Goal: Task Accomplishment & Management: Manage account settings

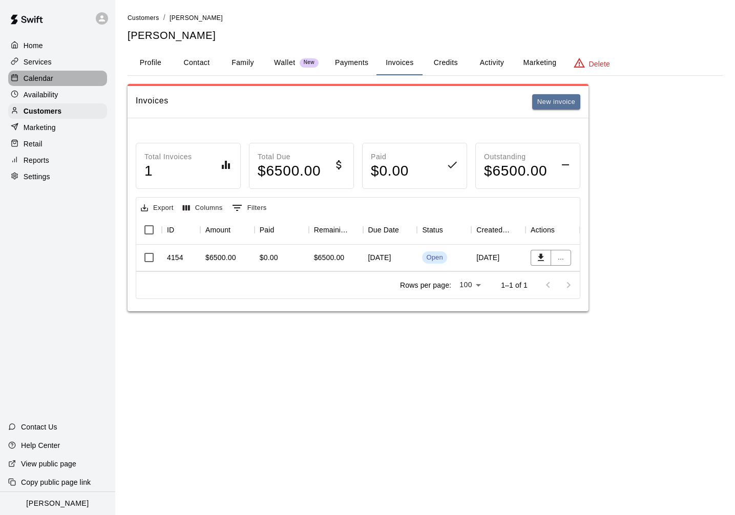
click at [36, 78] on p "Calendar" at bounding box center [39, 78] width 30 height 10
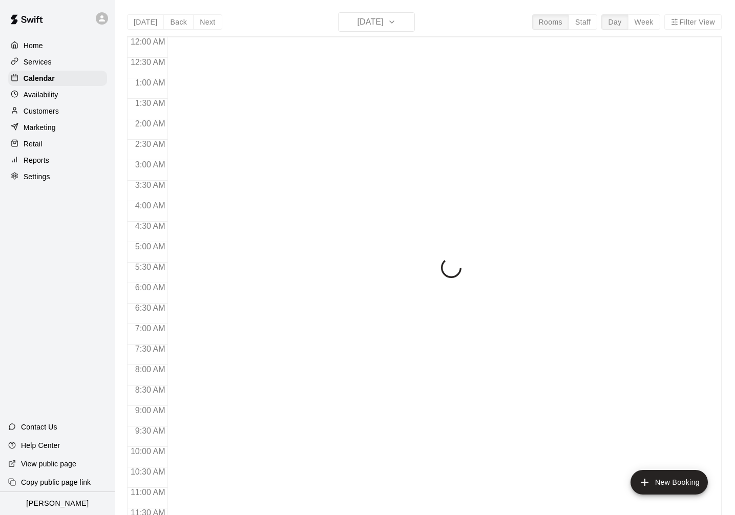
scroll to position [430, 0]
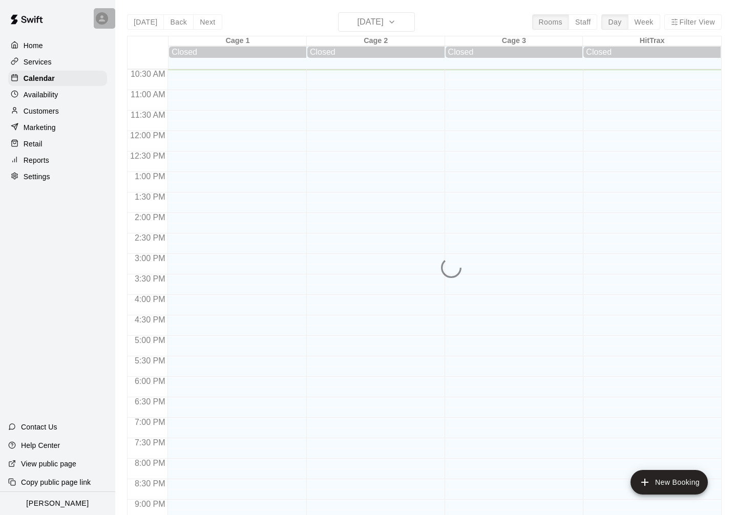
click at [106, 15] on icon at bounding box center [101, 18] width 9 height 9
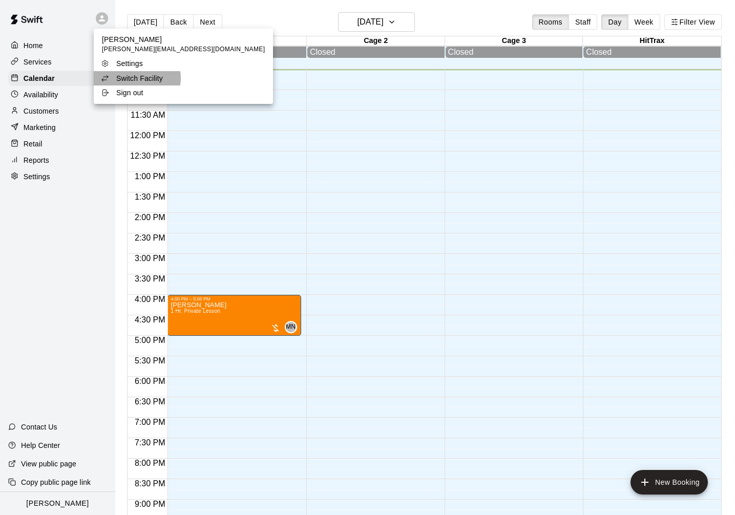
click at [137, 78] on p "Switch Facility" at bounding box center [139, 78] width 47 height 10
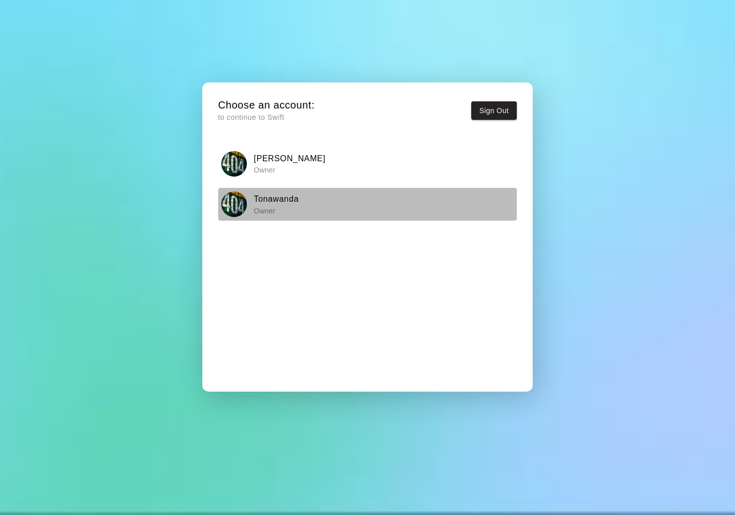
click at [273, 196] on h6 "Tonawanda" at bounding box center [276, 199] width 45 height 13
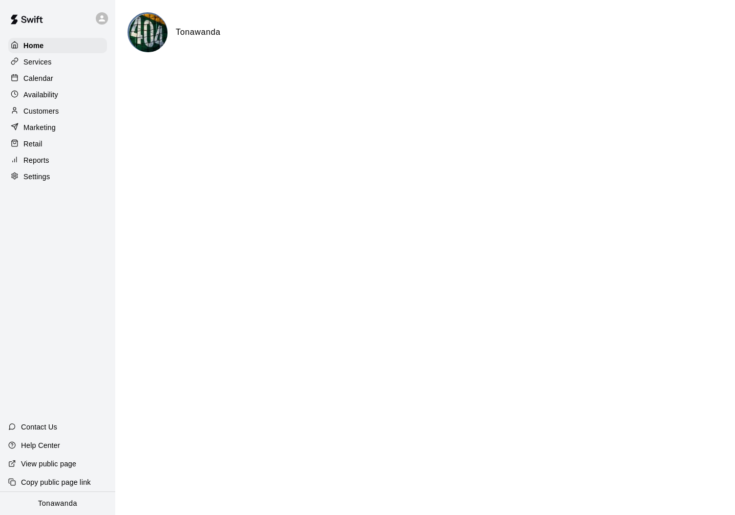
click at [40, 76] on p "Calendar" at bounding box center [39, 78] width 30 height 10
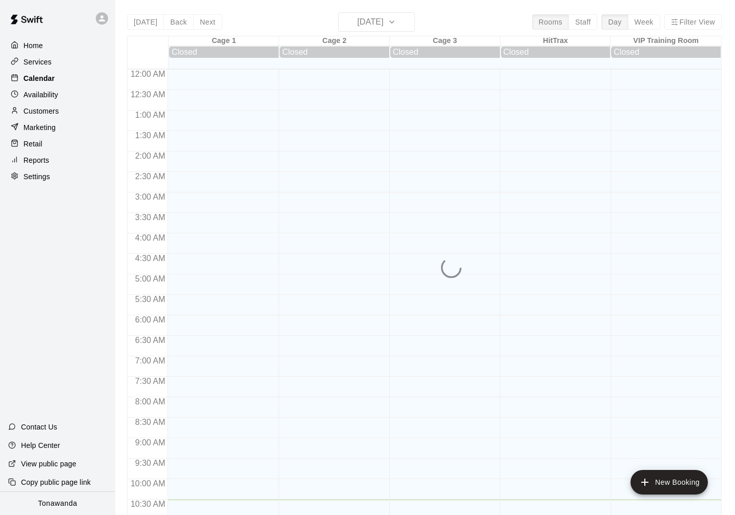
scroll to position [430, 0]
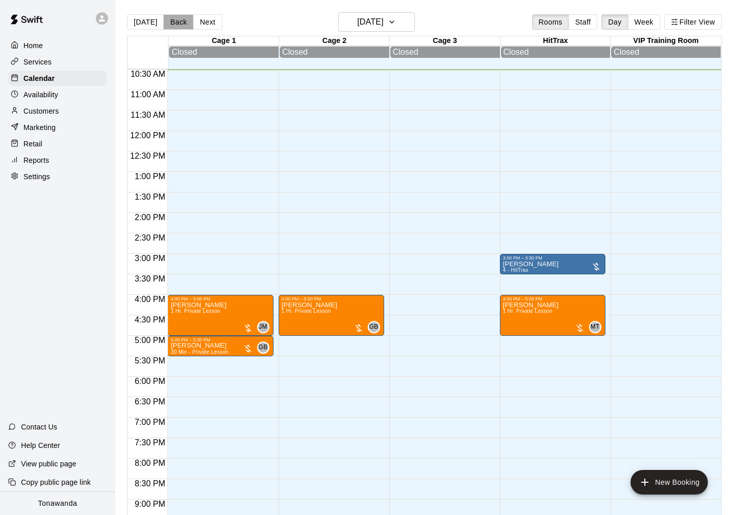
click at [176, 19] on button "Back" at bounding box center [178, 21] width 30 height 15
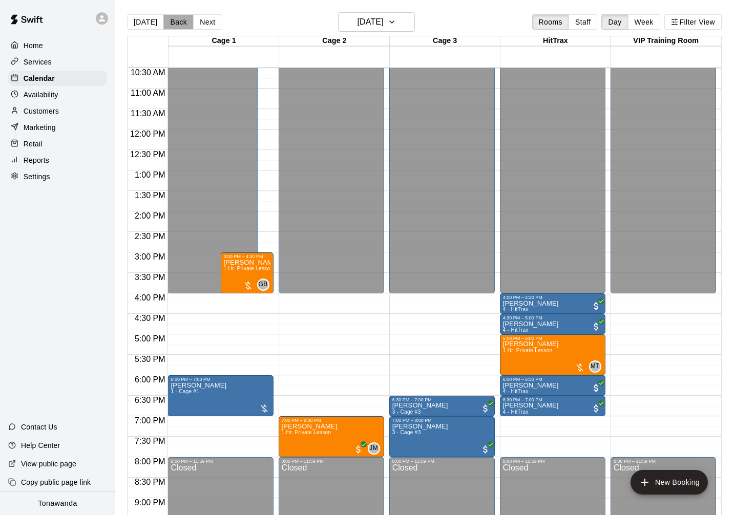
click at [176, 19] on button "Back" at bounding box center [178, 21] width 30 height 15
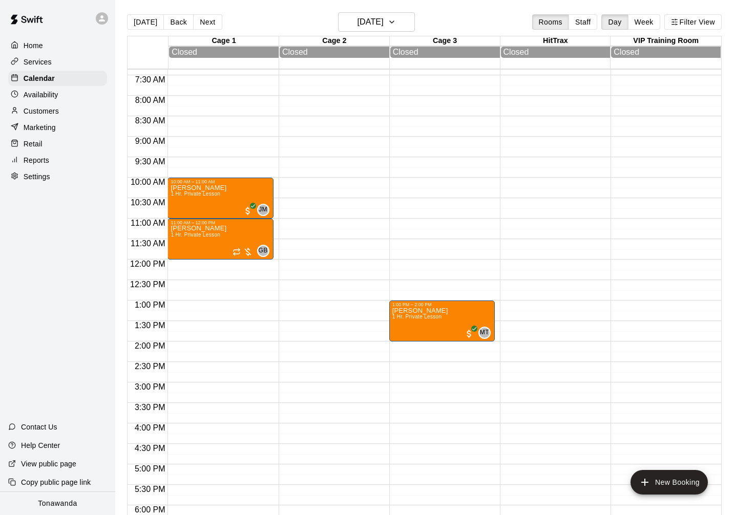
scroll to position [299, 0]
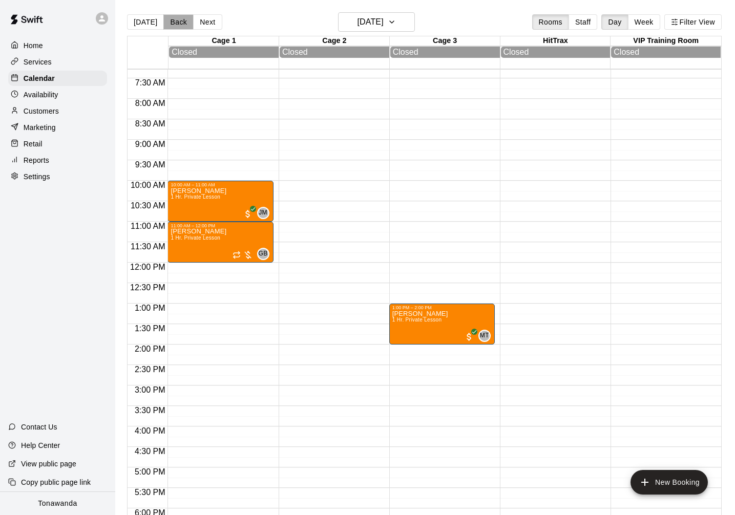
click at [182, 19] on button "Back" at bounding box center [178, 21] width 30 height 15
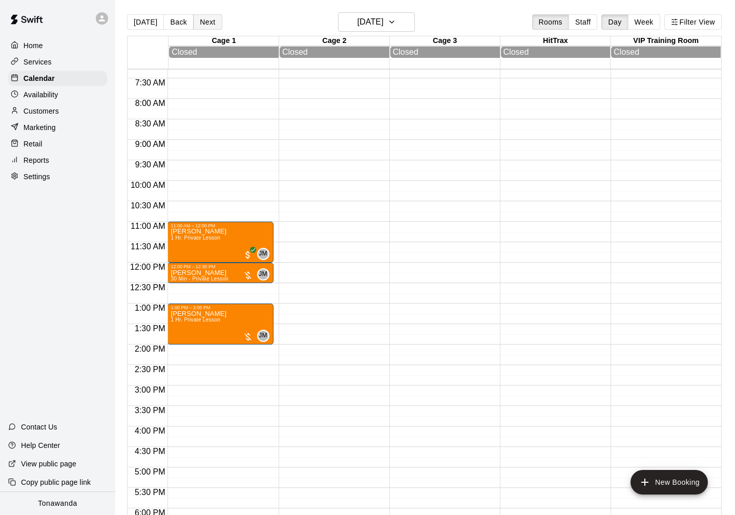
click at [197, 20] on button "Next" at bounding box center [207, 21] width 29 height 15
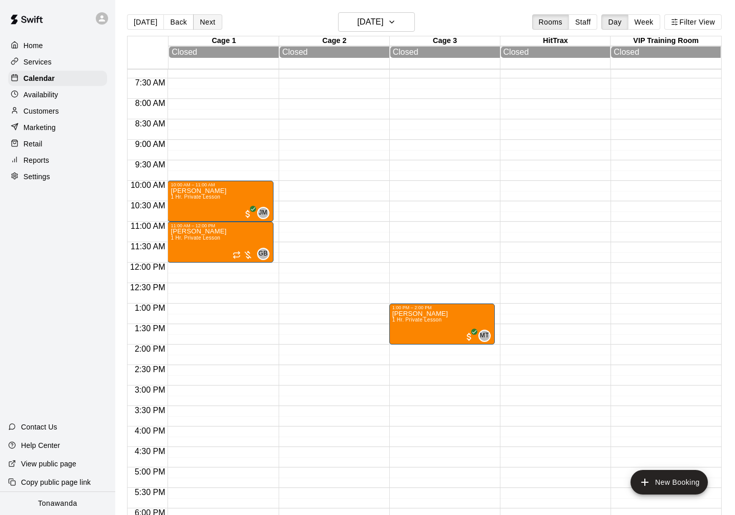
click at [197, 20] on button "Next" at bounding box center [207, 21] width 29 height 15
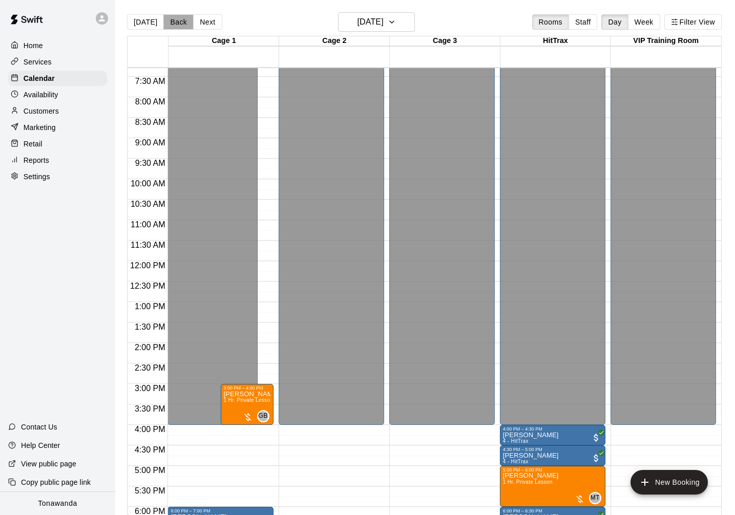
click at [170, 21] on button "Back" at bounding box center [178, 21] width 30 height 15
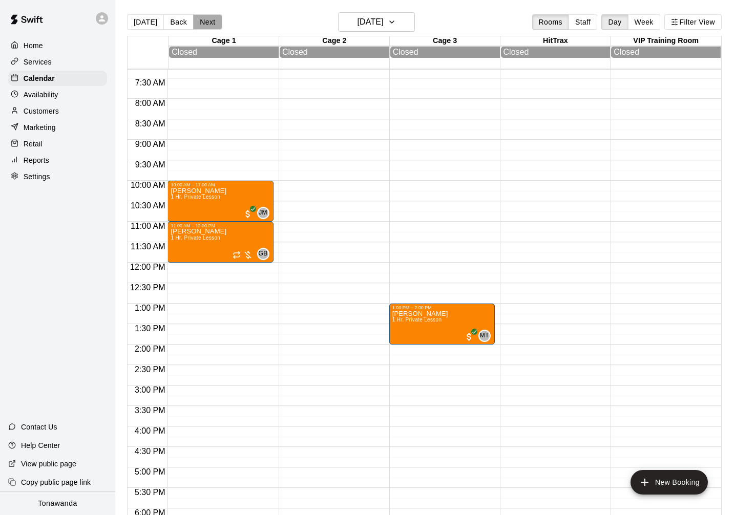
click at [199, 22] on button "Next" at bounding box center [207, 21] width 29 height 15
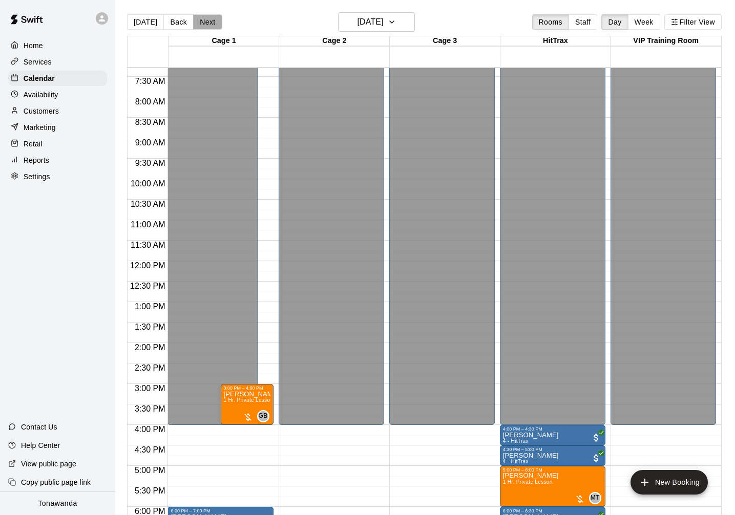
click at [199, 22] on button "Next" at bounding box center [207, 21] width 29 height 15
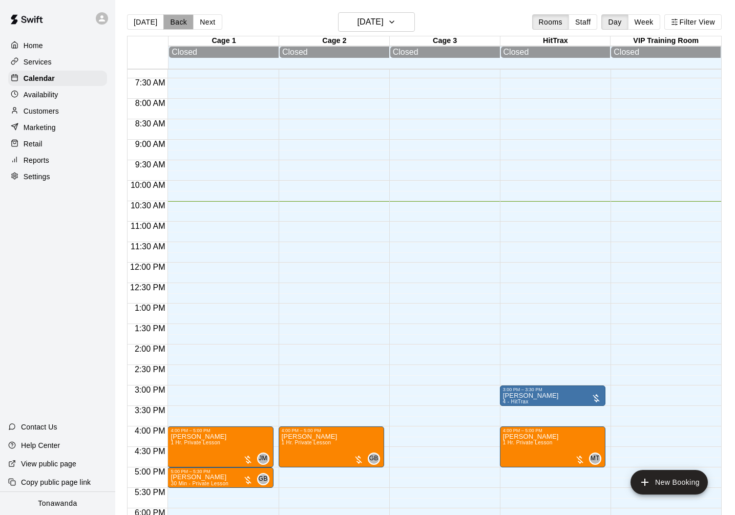
click at [181, 24] on button "Back" at bounding box center [178, 21] width 30 height 15
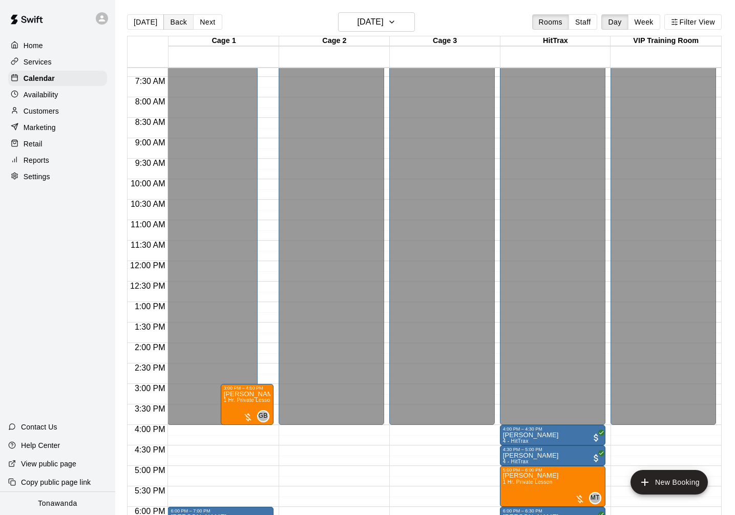
click at [181, 24] on button "Back" at bounding box center [178, 21] width 30 height 15
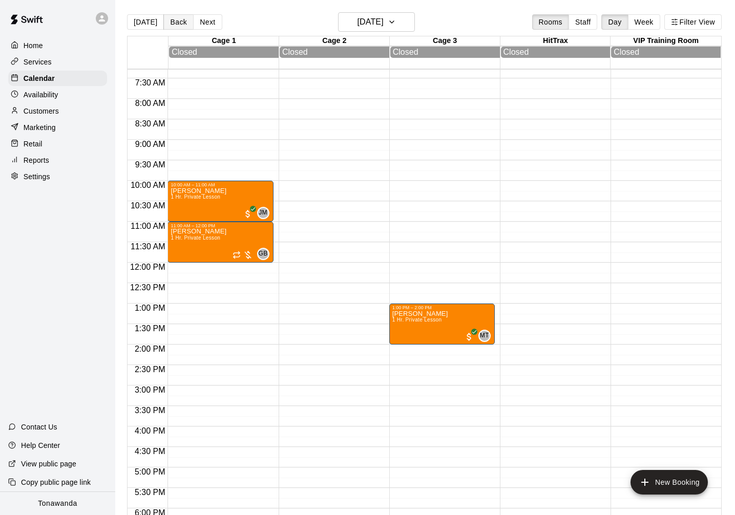
click at [181, 24] on button "Back" at bounding box center [178, 21] width 30 height 15
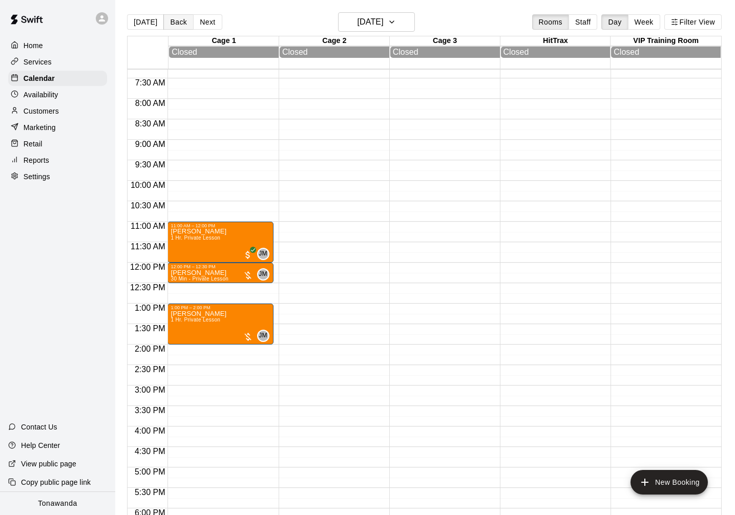
click at [178, 18] on button "Back" at bounding box center [178, 21] width 30 height 15
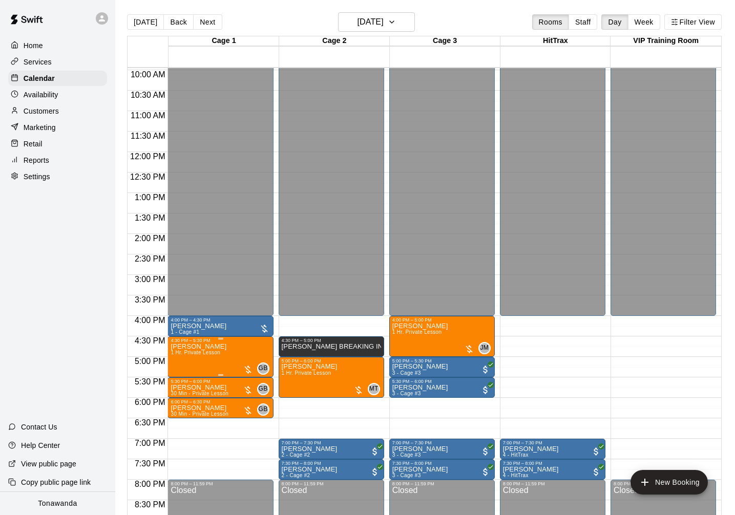
scroll to position [525, 0]
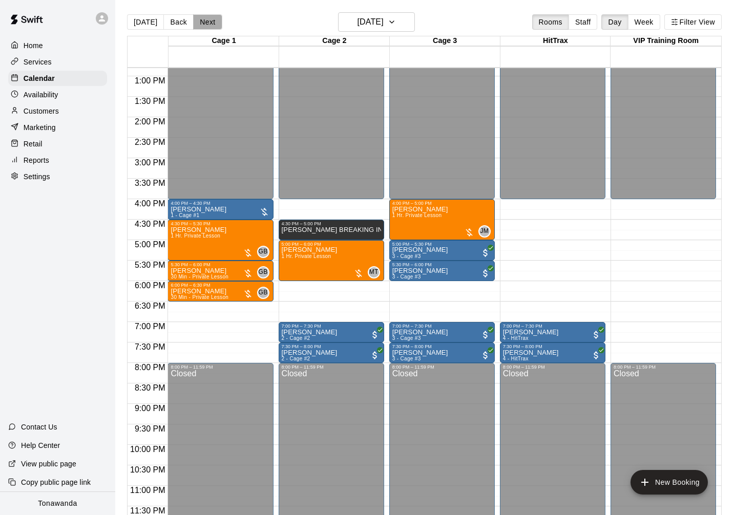
click at [204, 19] on button "Next" at bounding box center [207, 21] width 29 height 15
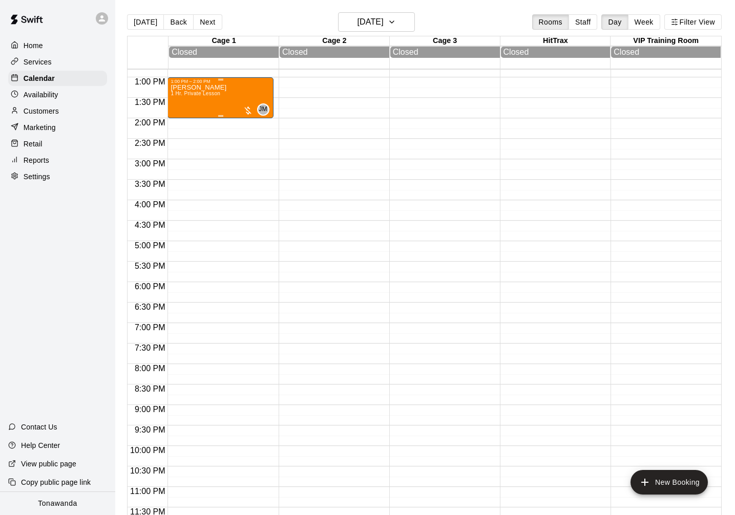
click at [224, 99] on div "[PERSON_NAME] 1 Hr. Private Lesson JM 0" at bounding box center [220, 341] width 99 height 515
click at [340, 138] on div at bounding box center [367, 257] width 735 height 515
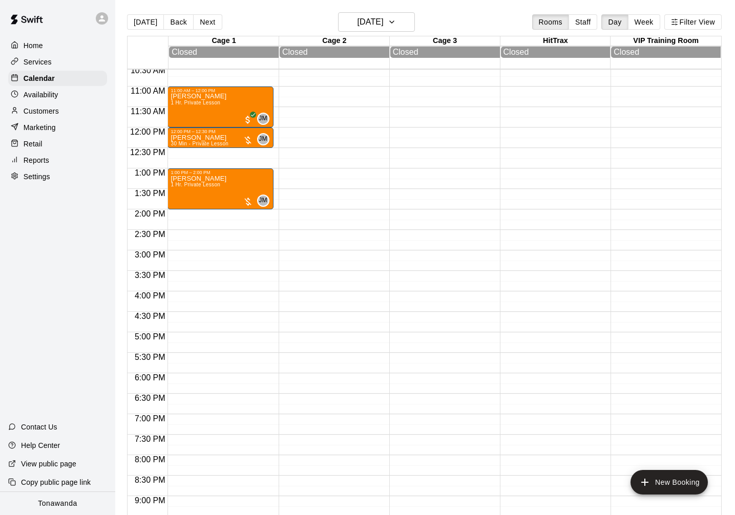
scroll to position [319, 0]
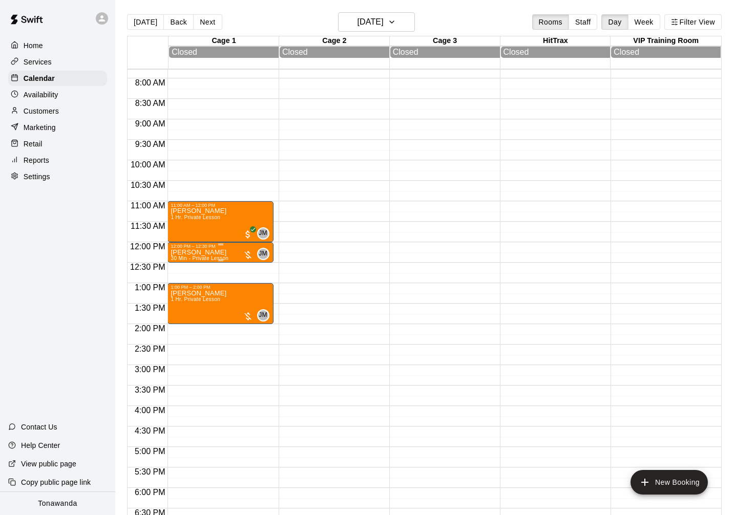
click at [230, 255] on div "[PERSON_NAME] 30 Min - Private Lesson JM 0" at bounding box center [220, 506] width 99 height 515
click at [179, 283] on img "edit" at bounding box center [182, 285] width 12 height 12
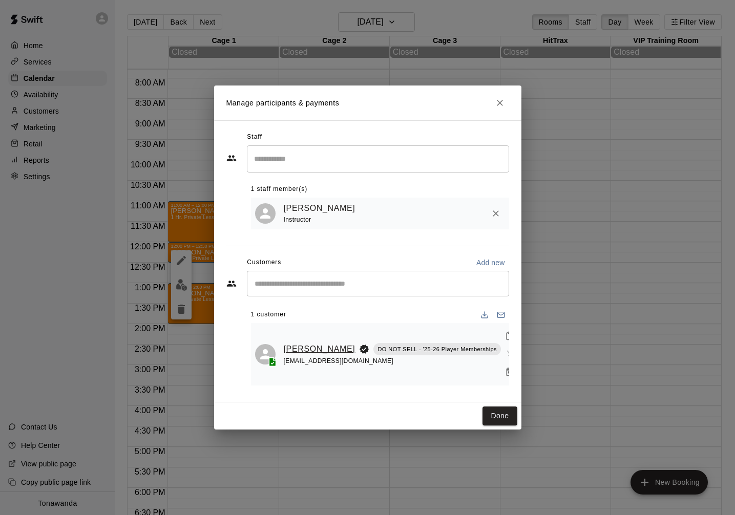
click at [304, 346] on link "[PERSON_NAME]" at bounding box center [320, 349] width 72 height 13
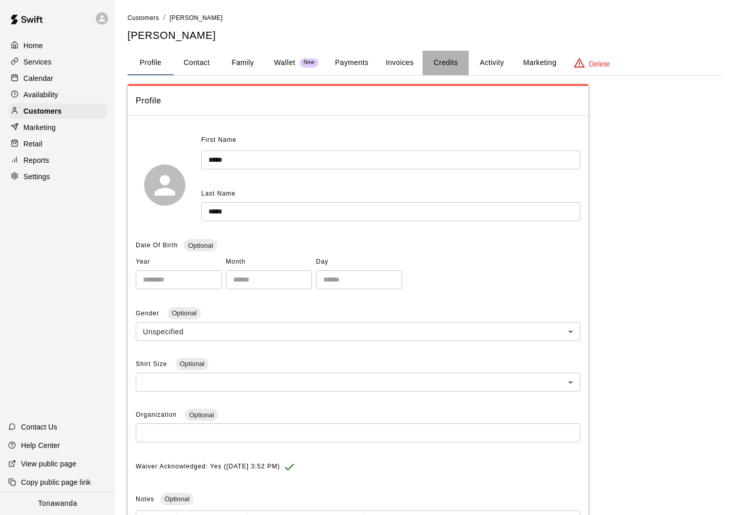
click at [447, 60] on button "Credits" at bounding box center [446, 63] width 46 height 25
